Goal: Task Accomplishment & Management: Complete application form

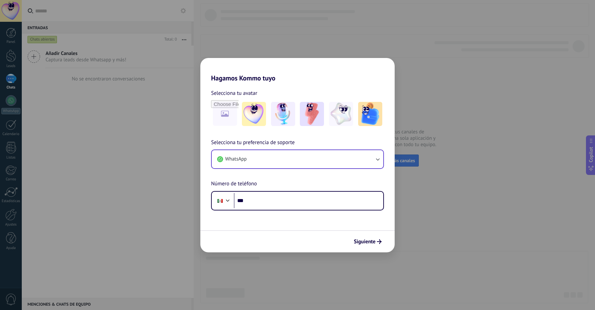
click at [278, 154] on button "WhatsApp" at bounding box center [298, 159] width 172 height 18
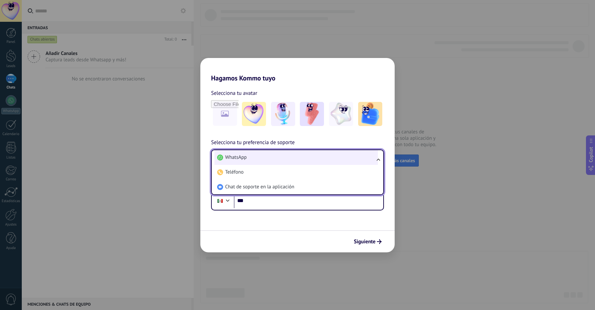
click at [270, 164] on li "WhatsApp" at bounding box center [296, 157] width 164 height 15
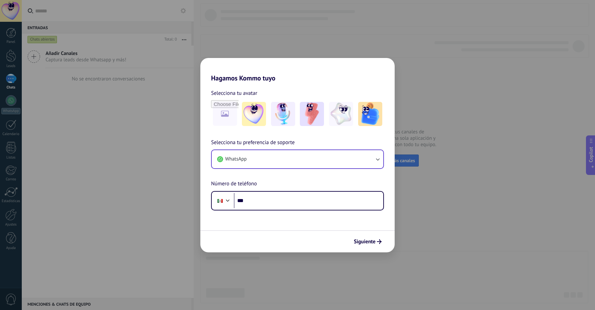
click at [298, 163] on button "WhatsApp" at bounding box center [298, 159] width 172 height 18
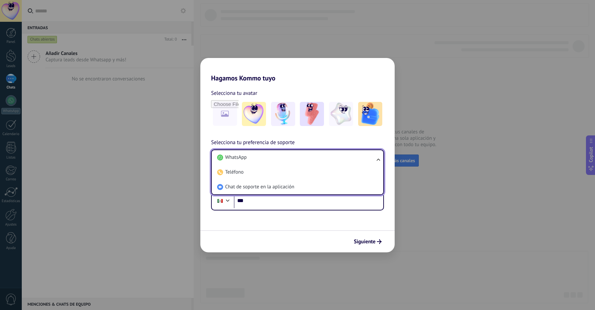
click at [372, 219] on form "Selecciona tu avatar Selecciona tu preferencia de soporte WhatsApp WhatsApp Tel…" at bounding box center [297, 167] width 194 height 170
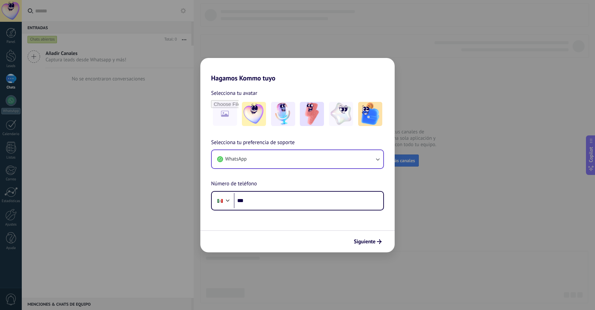
click at [266, 161] on button "WhatsApp" at bounding box center [298, 159] width 172 height 18
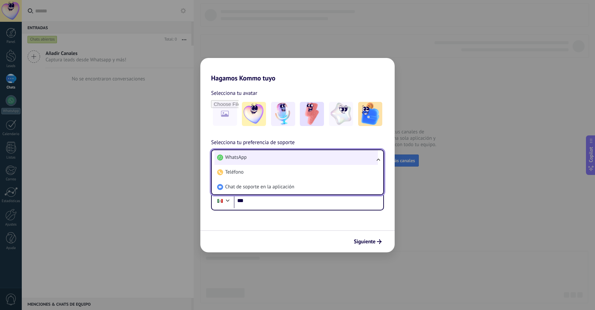
click at [253, 161] on li "WhatsApp" at bounding box center [296, 157] width 164 height 15
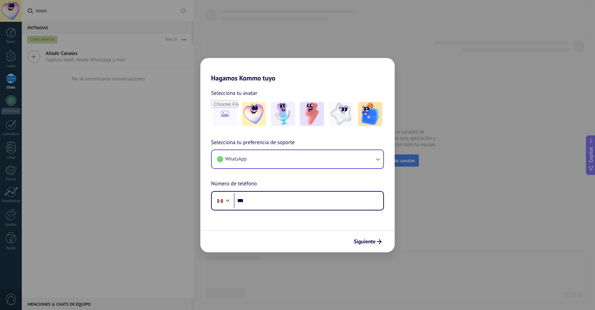
click at [168, 17] on div "Hagamos Kommo tuyo Selecciona tu avatar Selecciona tu preferencia de soporte Wh…" at bounding box center [297, 155] width 595 height 310
click at [136, 21] on div "Hagamos Kommo tuyo Selecciona tu avatar Selecciona tu preferencia de soporte Wh…" at bounding box center [297, 155] width 595 height 310
click at [289, 160] on button "WhatsApp" at bounding box center [298, 159] width 172 height 18
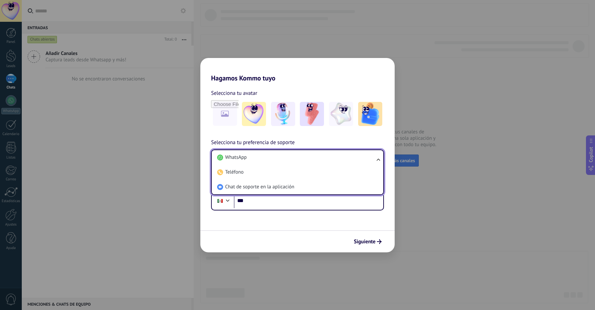
click at [289, 160] on li "WhatsApp" at bounding box center [296, 157] width 164 height 15
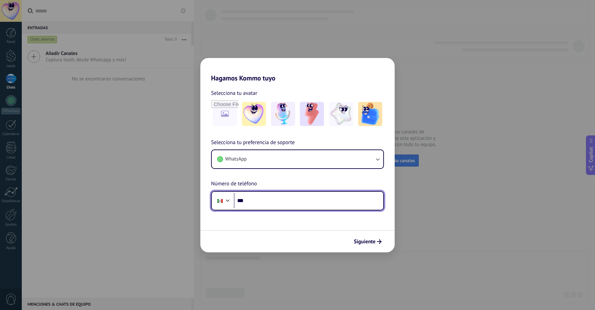
click at [267, 201] on input "***" at bounding box center [308, 200] width 149 height 15
type input "**********"
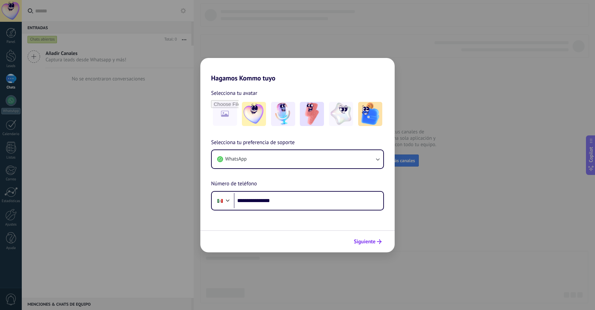
click at [374, 247] on button "Siguiente" at bounding box center [368, 241] width 34 height 11
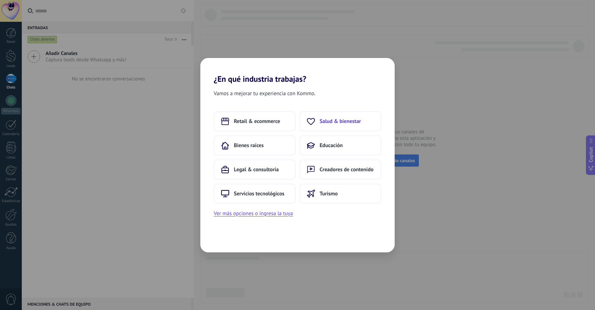
click at [351, 121] on span "Salud & bienestar" at bounding box center [340, 121] width 41 height 7
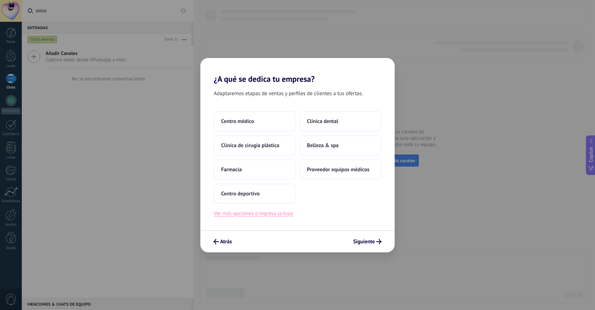
click at [266, 216] on button "Ver más opciones o ingresa la tuya" at bounding box center [253, 213] width 79 height 9
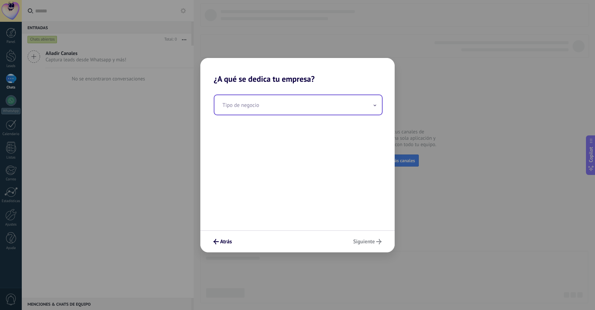
click at [271, 104] on input "text" at bounding box center [298, 104] width 168 height 19
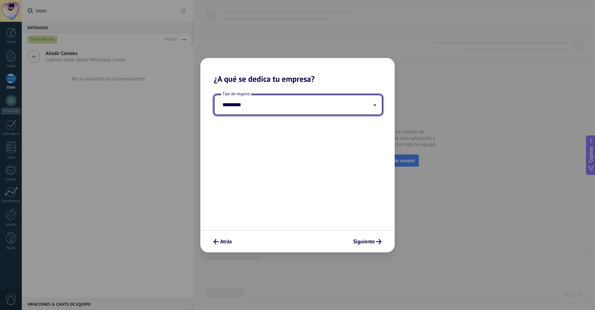
type input "*********"
click at [363, 240] on span "Siguiente" at bounding box center [364, 241] width 22 height 5
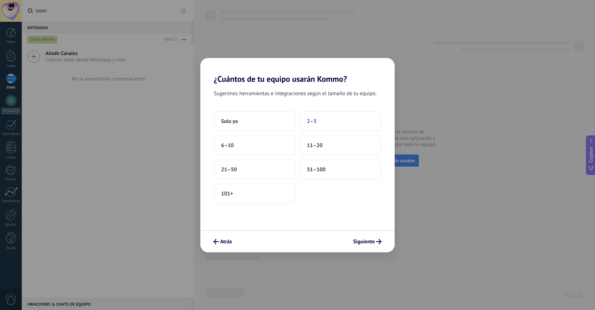
click at [312, 120] on span "2–5" at bounding box center [312, 121] width 10 height 7
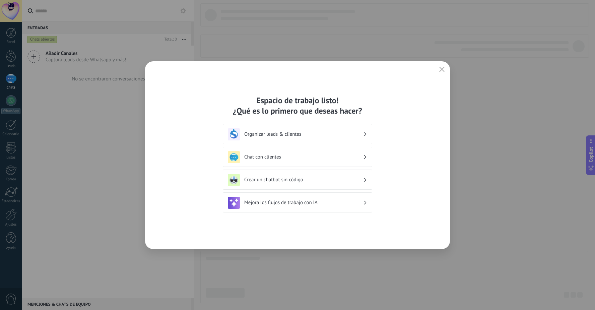
click at [315, 132] on h3 "Organizar leads & clientes" at bounding box center [303, 134] width 119 height 6
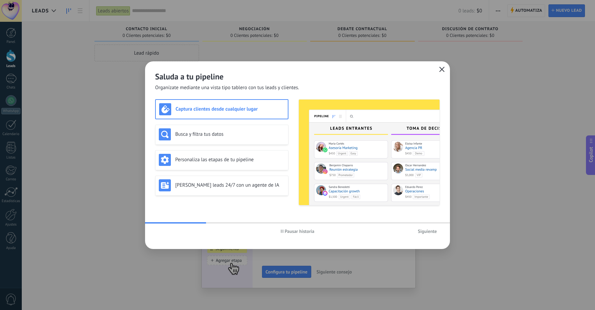
click at [444, 68] on use "button" at bounding box center [442, 69] width 5 height 5
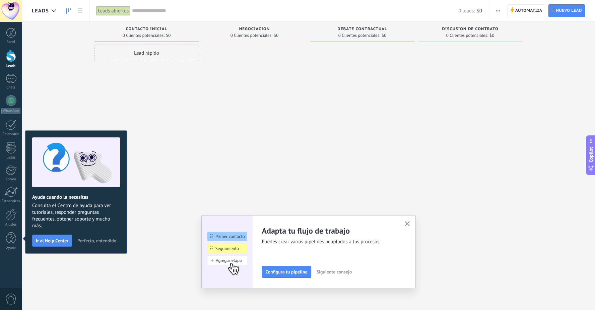
click at [80, 74] on div "Leads Entrantes Solicitudes: 0 0 0 0 0 0 0 0 0 Contacto inicial 0 Clientes pote…" at bounding box center [313, 144] width 563 height 245
click at [5, 61] on link "Leads" at bounding box center [11, 59] width 22 height 19
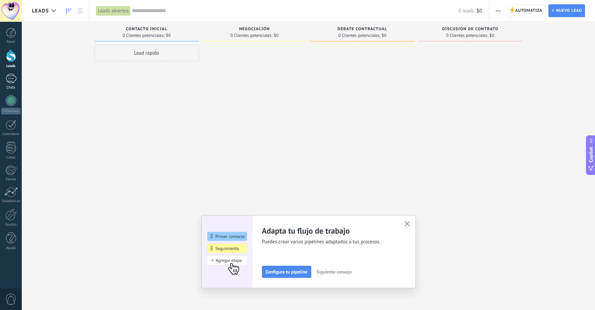
click at [14, 88] on div "Chats" at bounding box center [10, 87] width 19 height 4
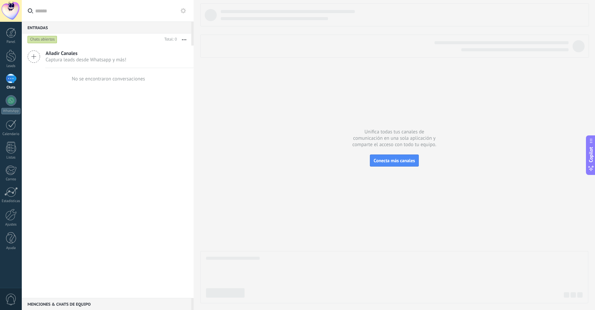
click at [84, 61] on span "Captura leads desde Whatsapp y más!" at bounding box center [86, 60] width 81 height 6
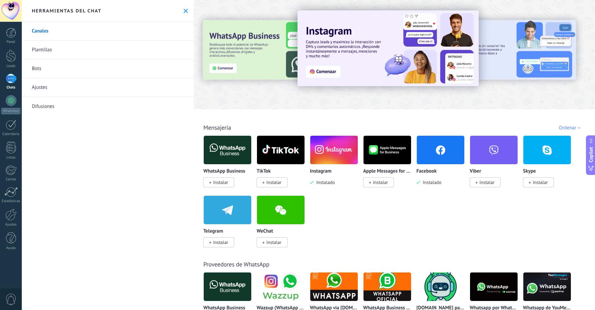
click at [6, 18] on div at bounding box center [11, 11] width 22 height 22
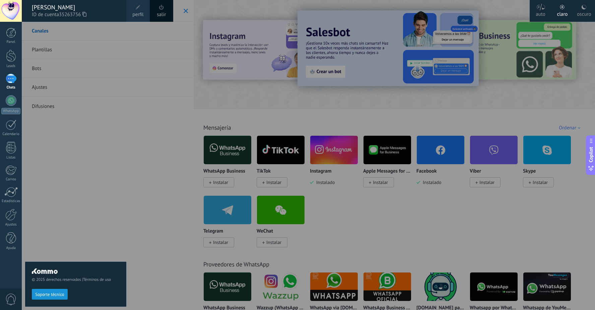
click at [161, 13] on link "salir" at bounding box center [161, 14] width 9 height 7
